Goal: Transaction & Acquisition: Subscribe to service/newsletter

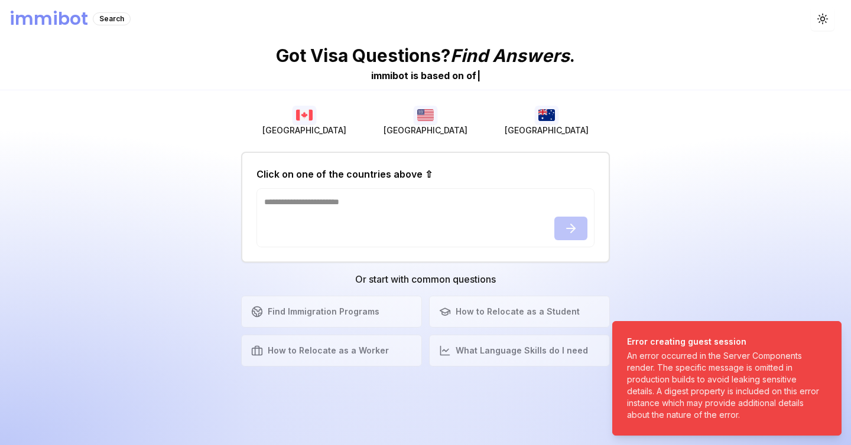
click at [640, 248] on div "Got Visa Questions? Find Answers . immibot is b a s e d o n o f | [GEOGRAPHIC_D…" at bounding box center [425, 242] width 851 height 408
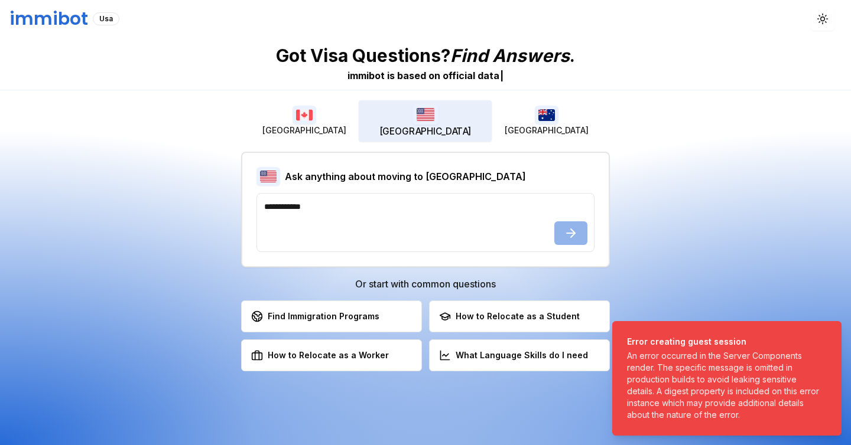
click at [423, 122] on img "button" at bounding box center [425, 114] width 26 height 21
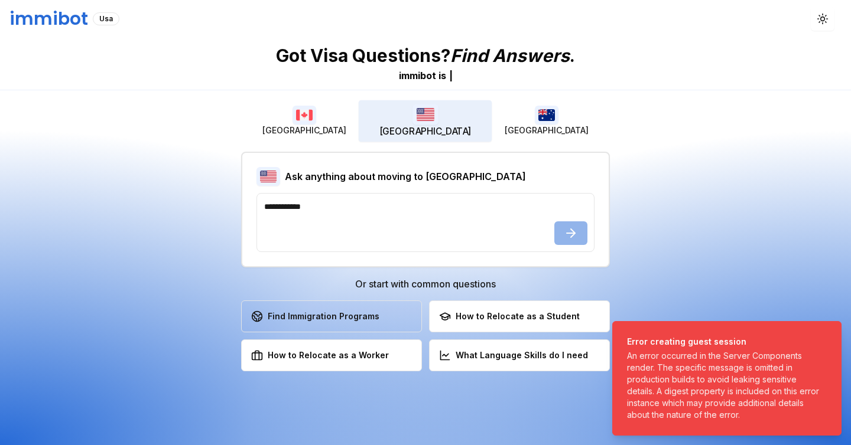
click at [357, 322] on div "Find Immigration Programs" at bounding box center [315, 317] width 128 height 12
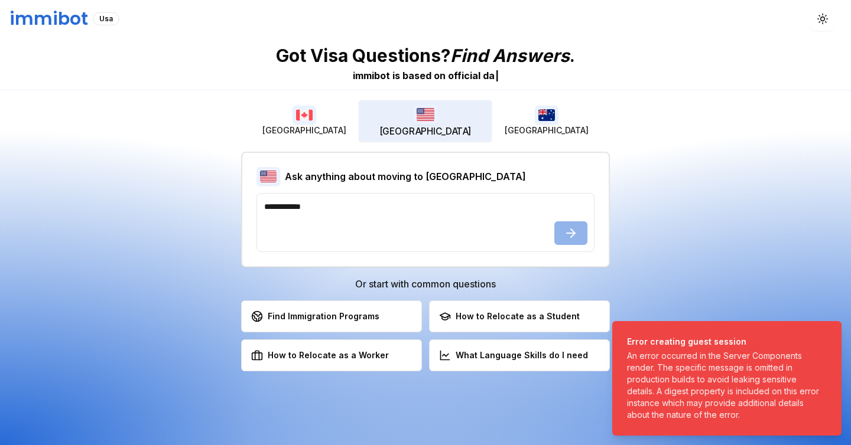
click at [557, 131] on span "[GEOGRAPHIC_DATA]" at bounding box center [547, 131] width 84 height 12
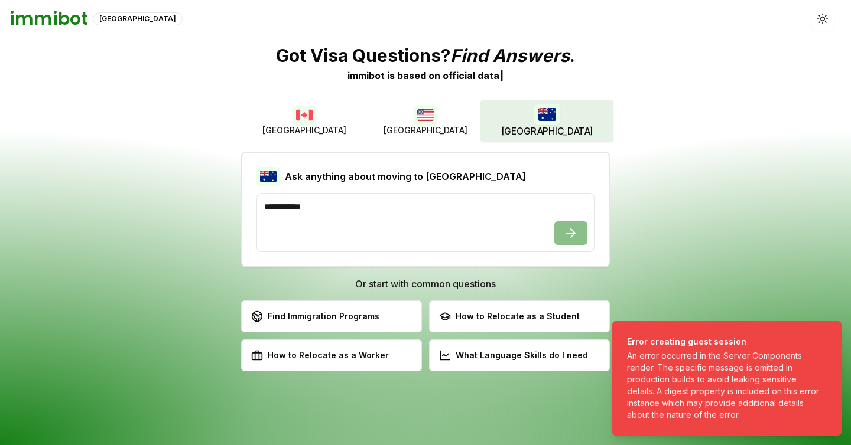
click at [298, 136] on button "[GEOGRAPHIC_DATA]" at bounding box center [303, 121] width 121 height 38
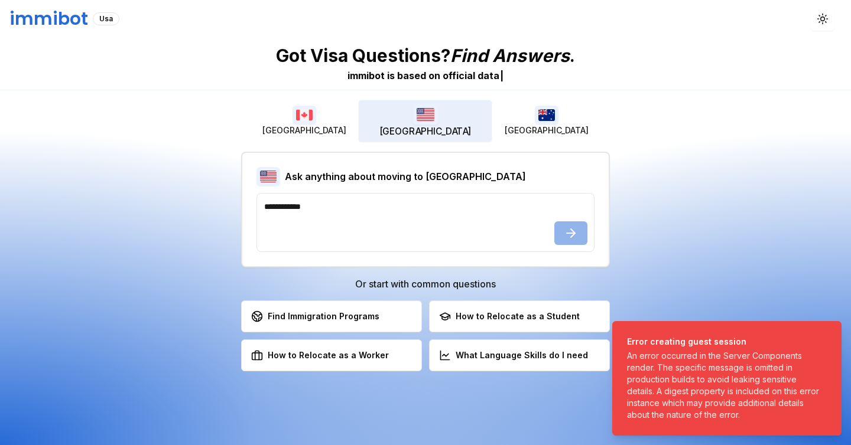
click at [418, 114] on img "button" at bounding box center [425, 114] width 26 height 21
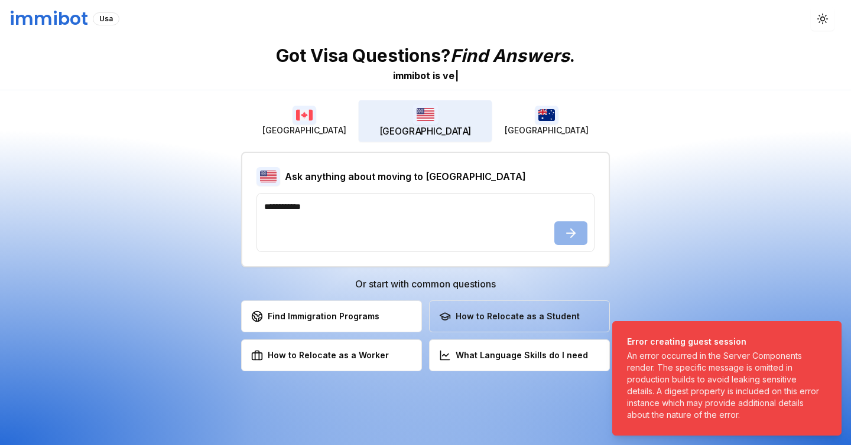
click at [523, 317] on div "How to Relocate as a Student" at bounding box center [509, 317] width 141 height 12
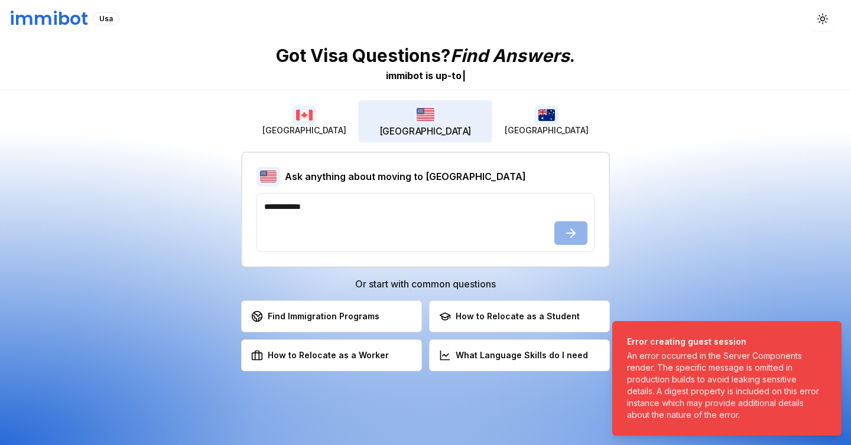
click at [523, 317] on div "How to Relocate as a Student" at bounding box center [509, 317] width 141 height 12
click at [71, 18] on h1 "immibot" at bounding box center [48, 18] width 79 height 21
